Goal: Navigation & Orientation: Find specific page/section

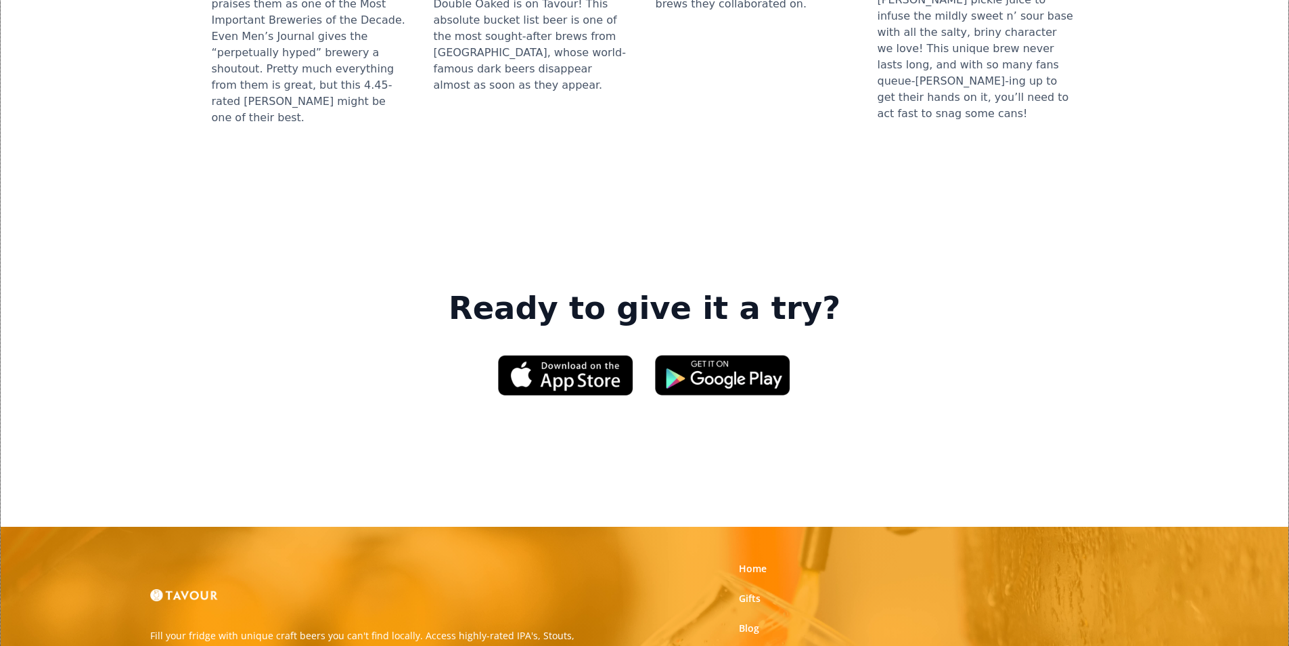
scroll to position [1963, 0]
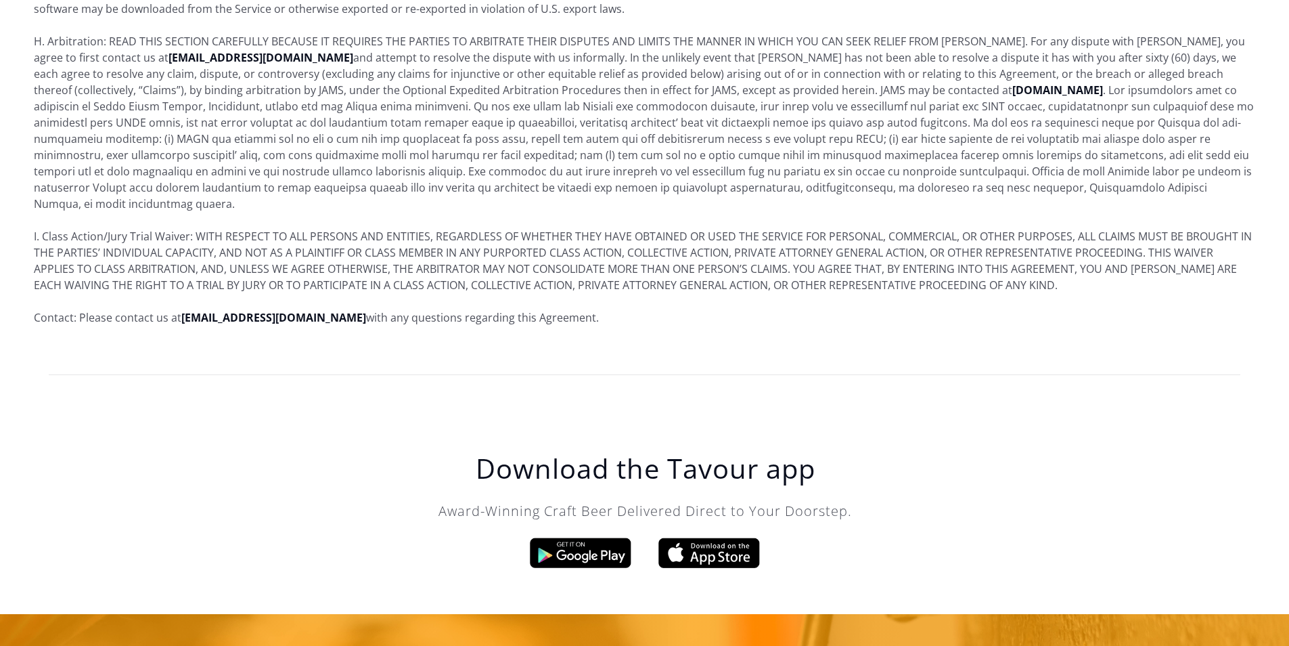
scroll to position [8237, 0]
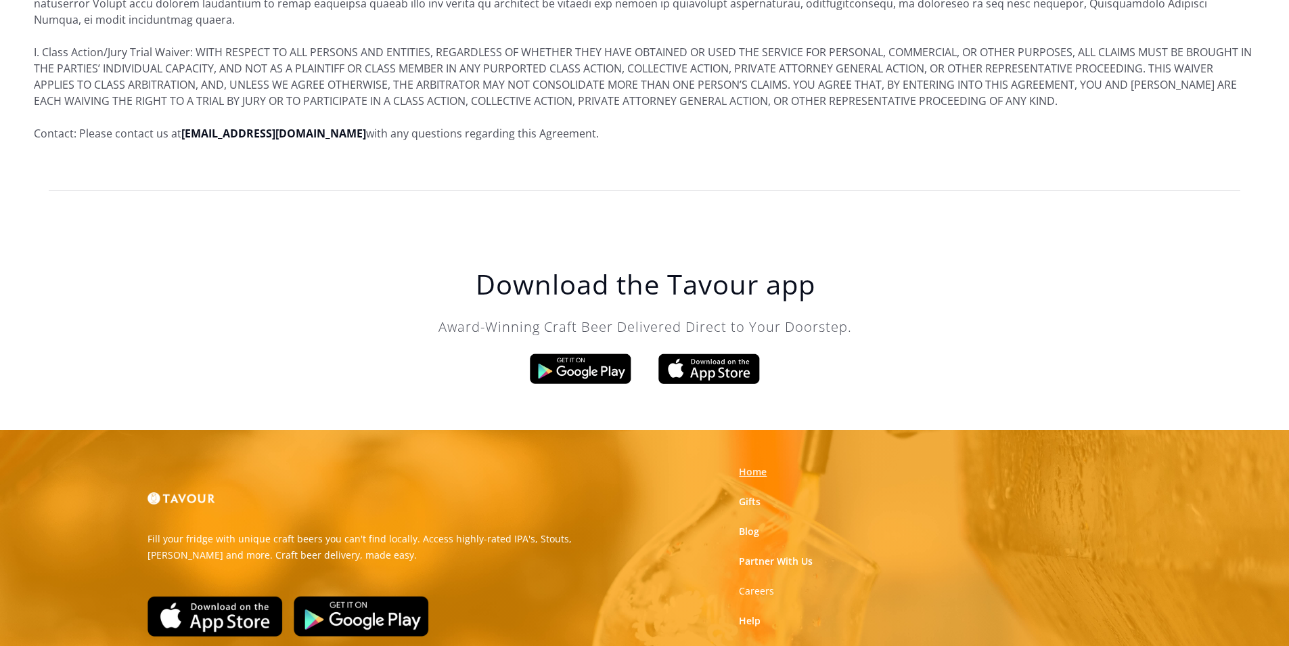
click at [754, 465] on link "Home" at bounding box center [753, 472] width 28 height 14
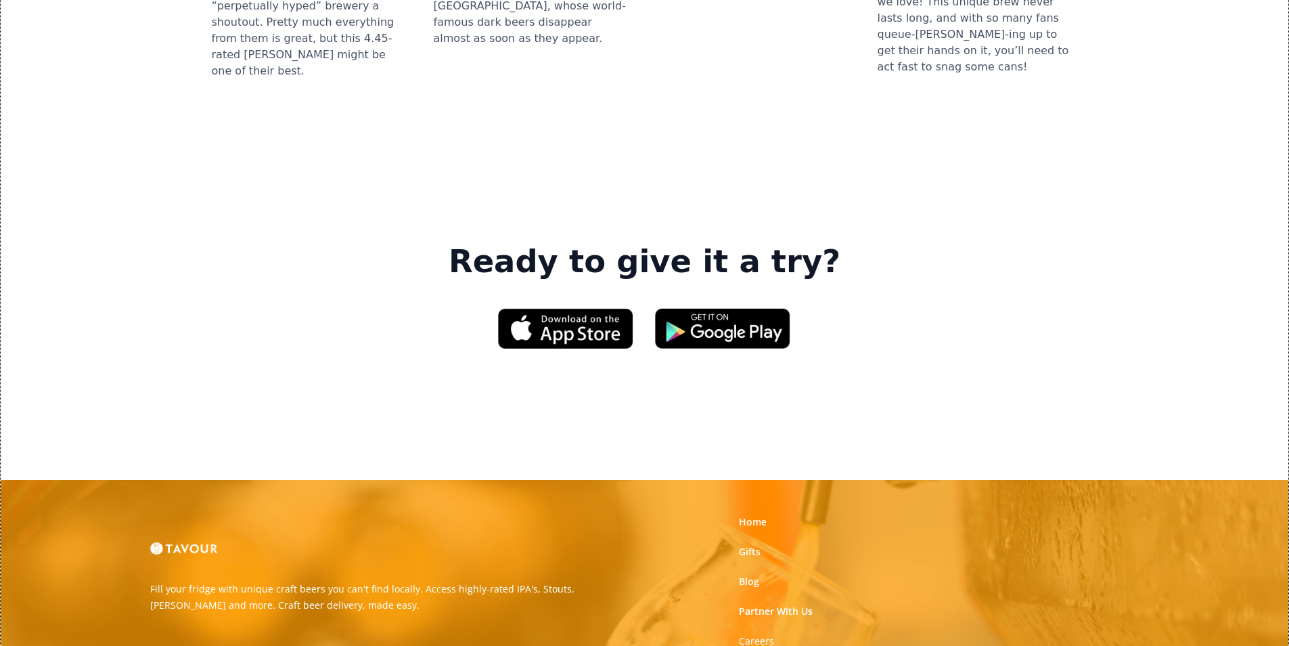
scroll to position [1963, 0]
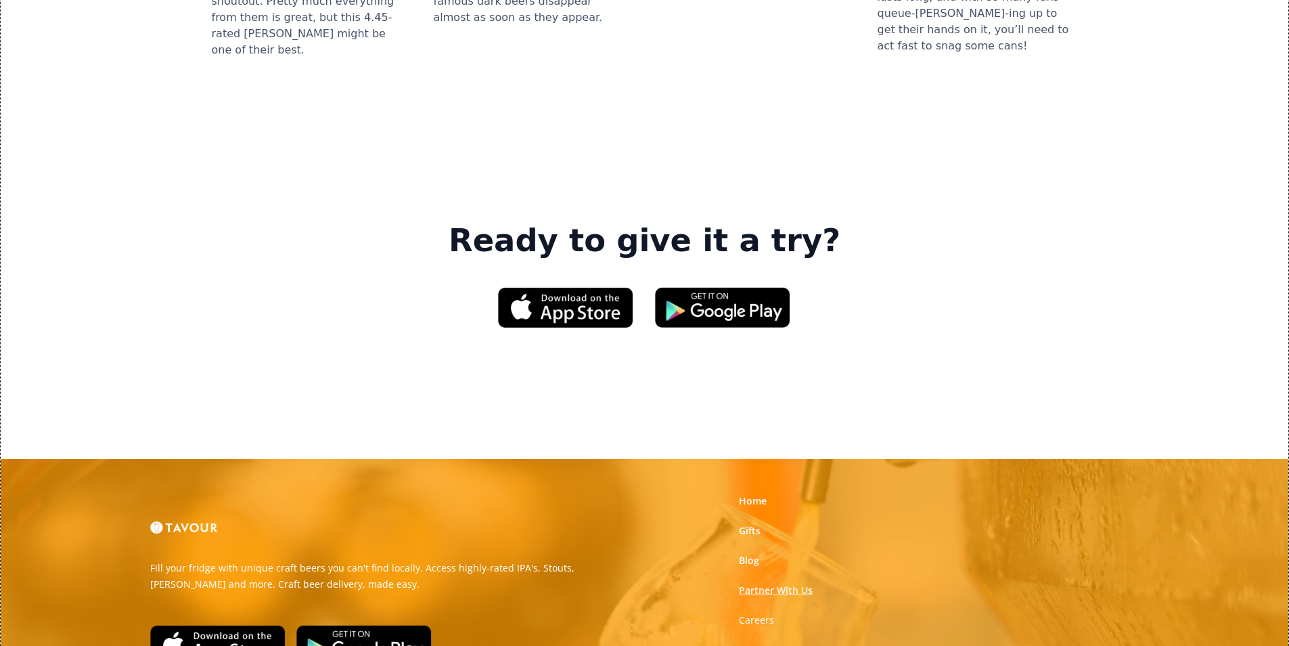
click at [774, 583] on link "Partner With Us" at bounding box center [776, 590] width 74 height 14
